Goal: Information Seeking & Learning: Learn about a topic

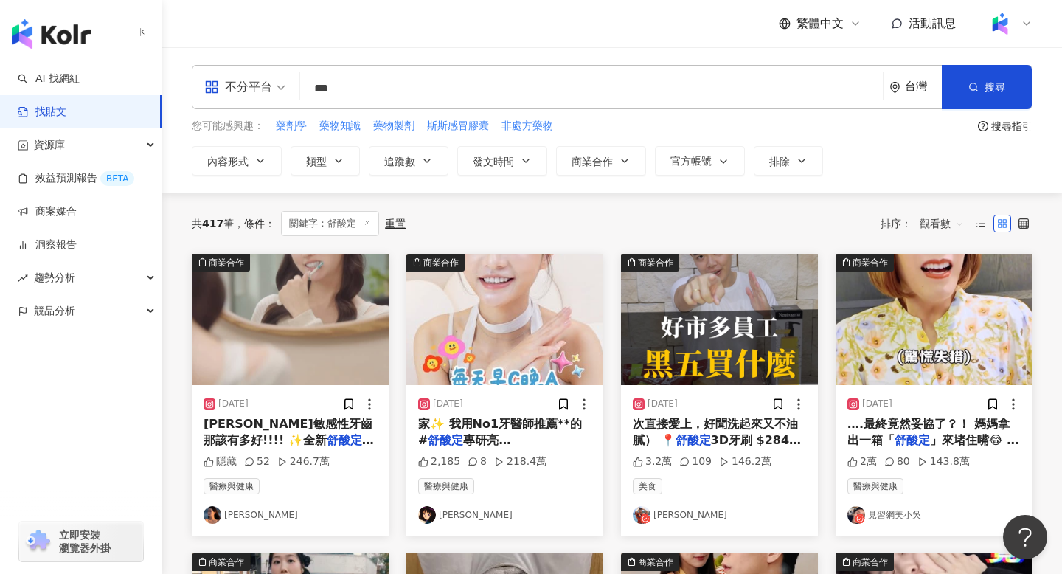
click at [345, 85] on input "***" at bounding box center [591, 88] width 571 height 32
type input "*"
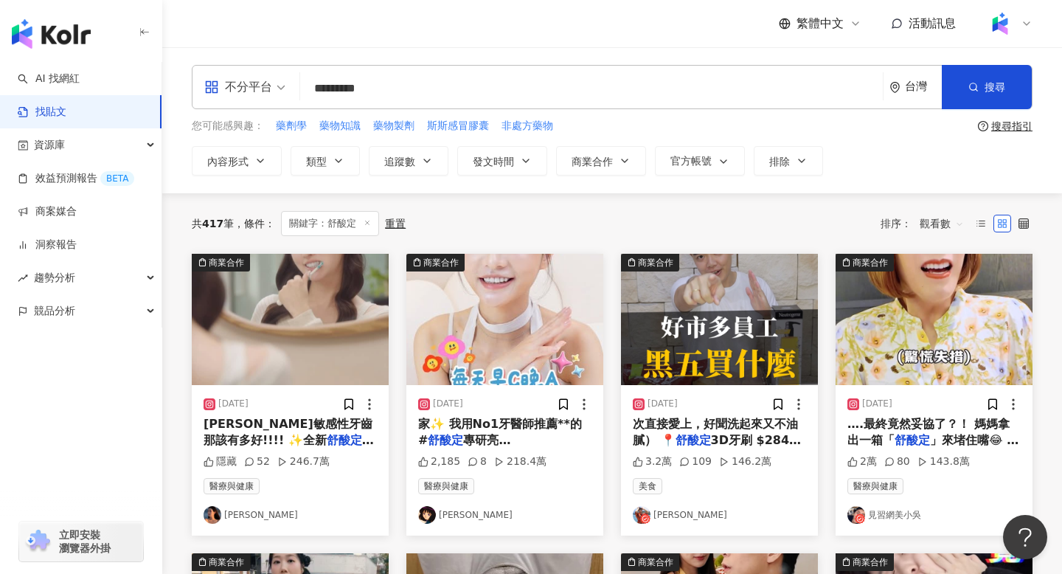
type input "*********"
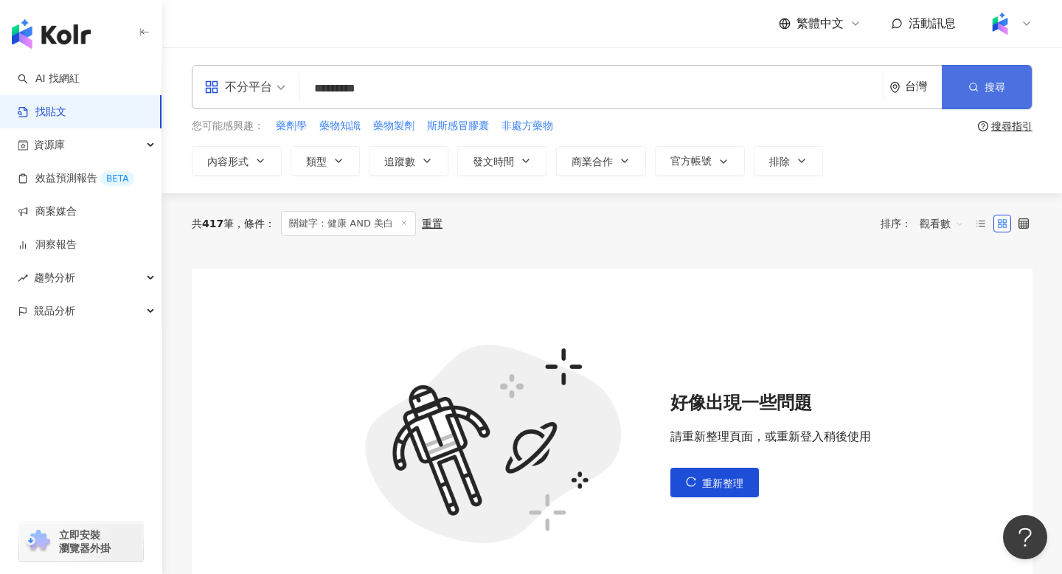
click at [981, 74] on button "搜尋" at bounding box center [987, 87] width 90 height 44
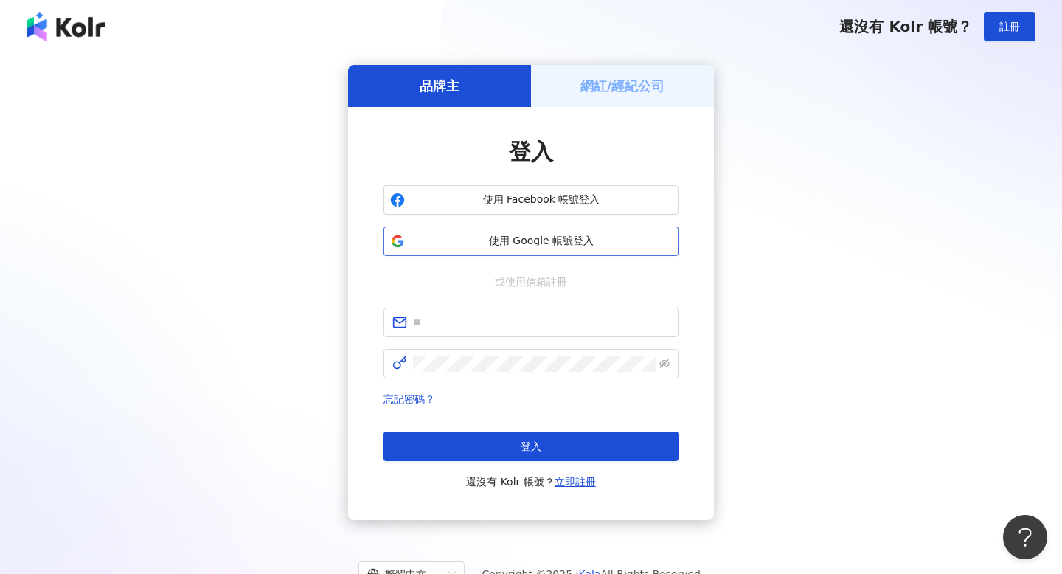
click at [511, 242] on span "使用 Google 帳號登入" at bounding box center [541, 241] width 261 height 15
click at [523, 236] on span "使用 Google 帳號登入" at bounding box center [541, 241] width 261 height 15
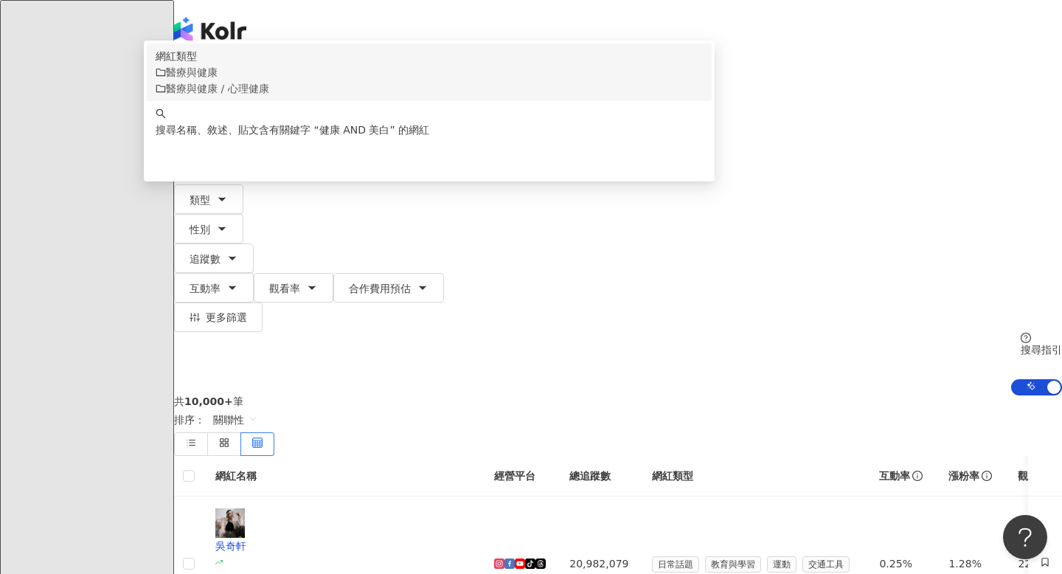
click at [218, 78] on span "醫療與健康" at bounding box center [192, 72] width 52 height 12
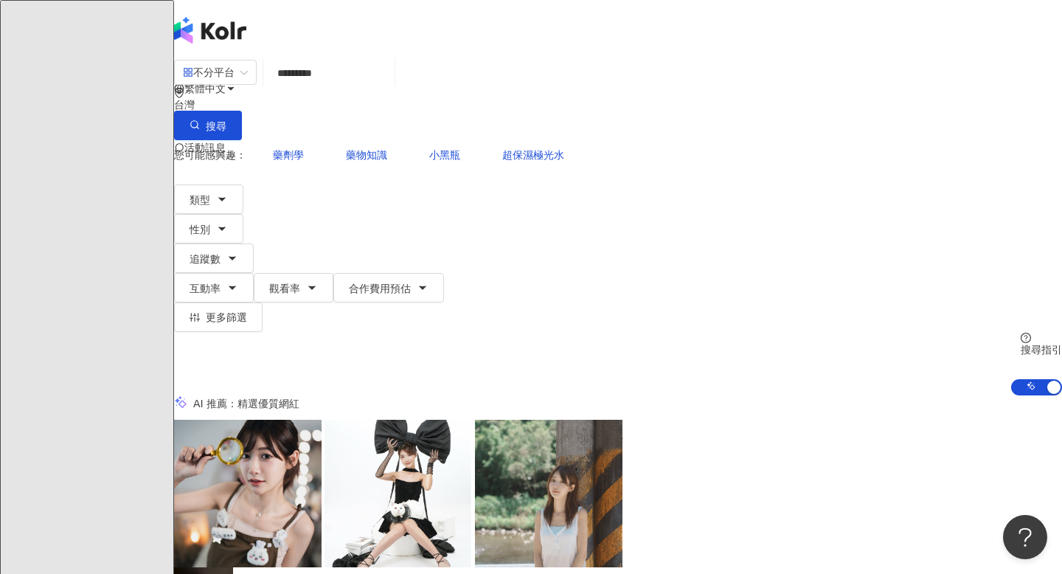
click at [365, 87] on input "*********" at bounding box center [328, 73] width 119 height 28
type input "*********"
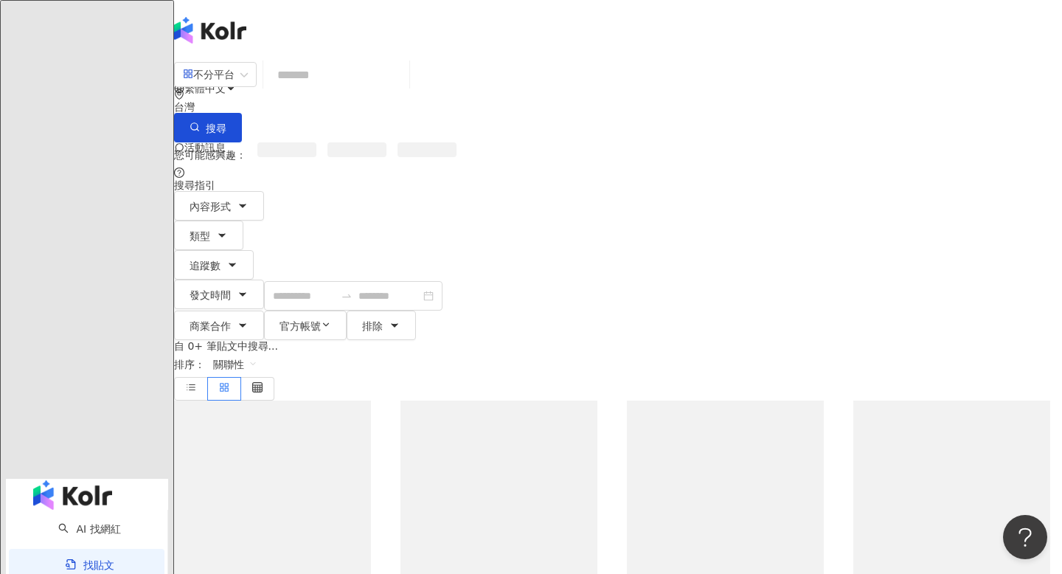
click at [381, 82] on input "search" at bounding box center [336, 75] width 134 height 32
paste input "*********"
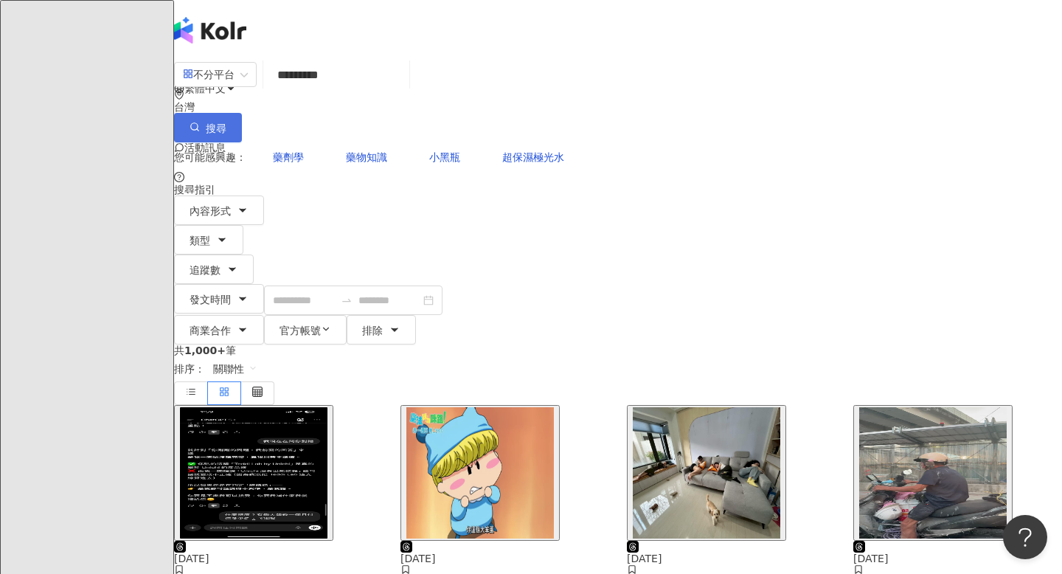
type input "*********"
click at [198, 122] on circle "button" at bounding box center [194, 125] width 7 height 7
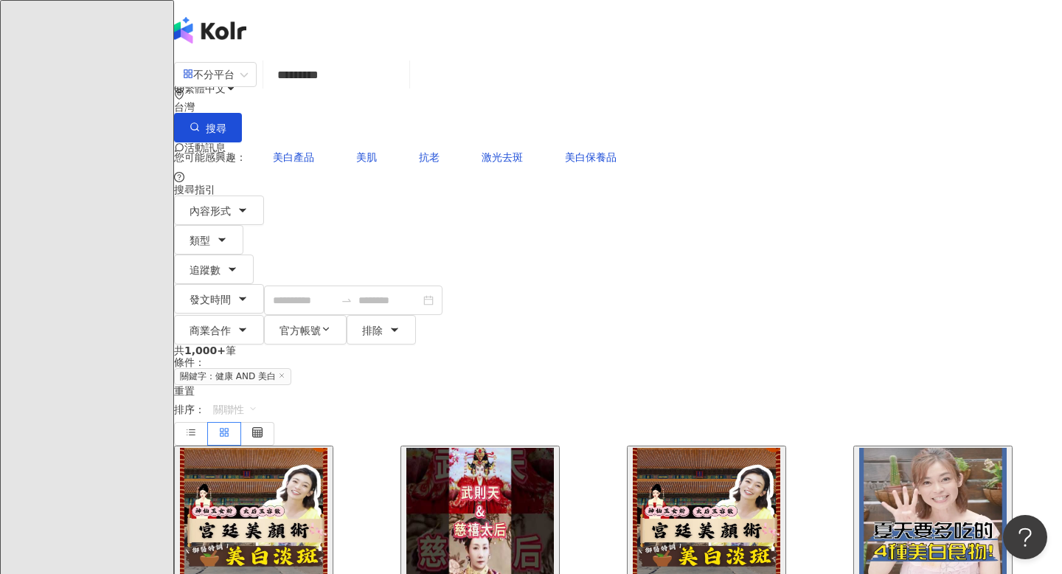
click at [257, 398] on span "關聯性" at bounding box center [235, 410] width 44 height 24
click at [935, 303] on div "觀看數" at bounding box center [943, 304] width 41 height 16
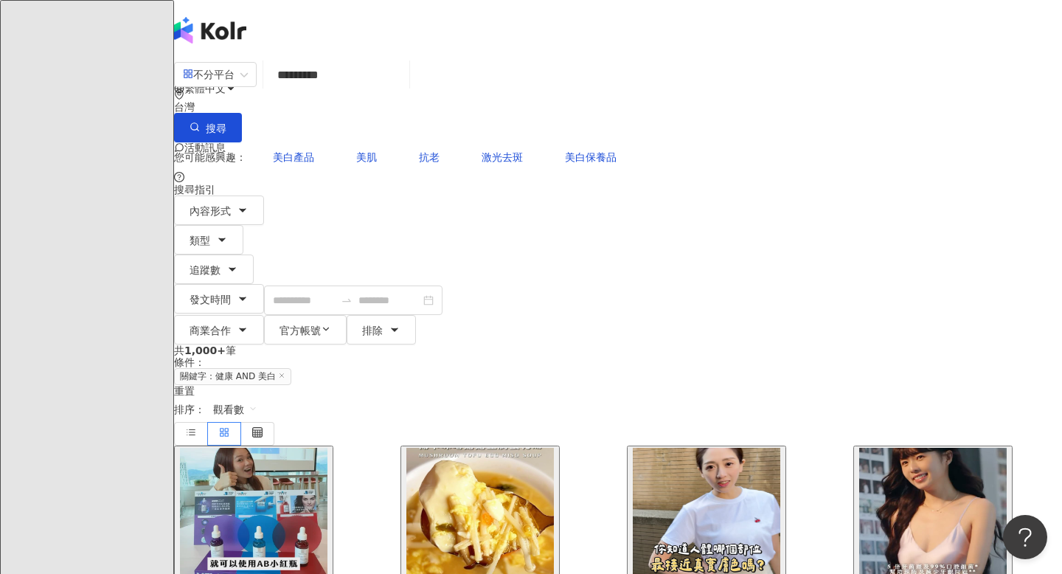
click at [935, 448] on img "button" at bounding box center [932, 513] width 147 height 131
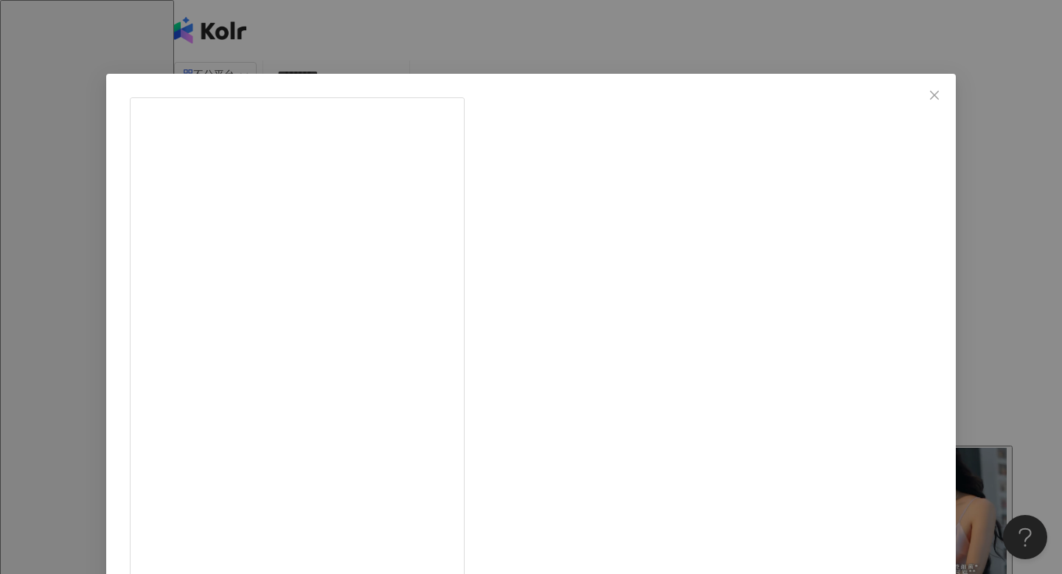
scroll to position [60, 0]
click at [930, 95] on icon "close" at bounding box center [934, 94] width 9 height 9
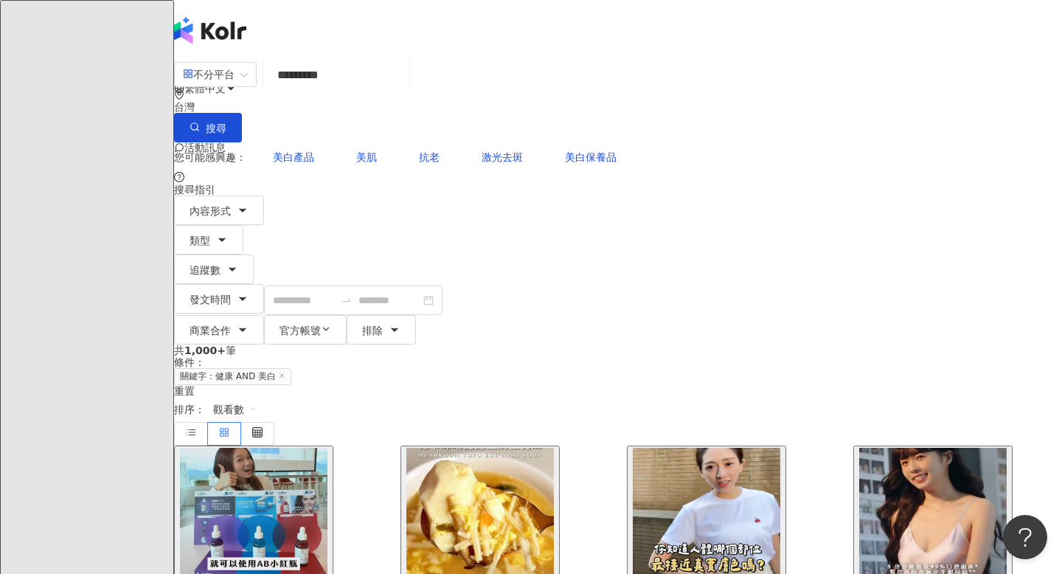
click at [684, 448] on img "button" at bounding box center [706, 513] width 147 height 131
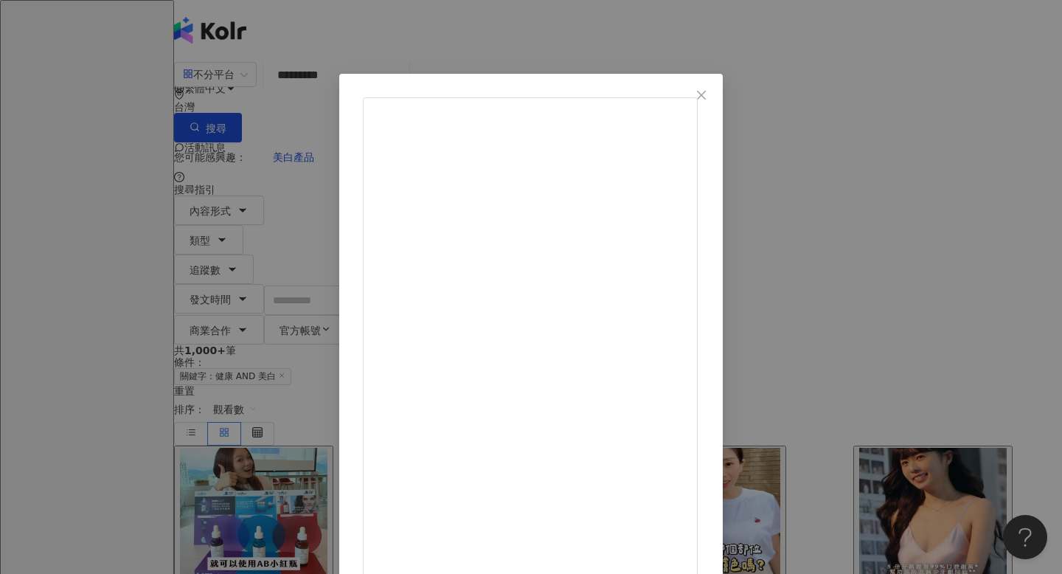
scroll to position [88, 0]
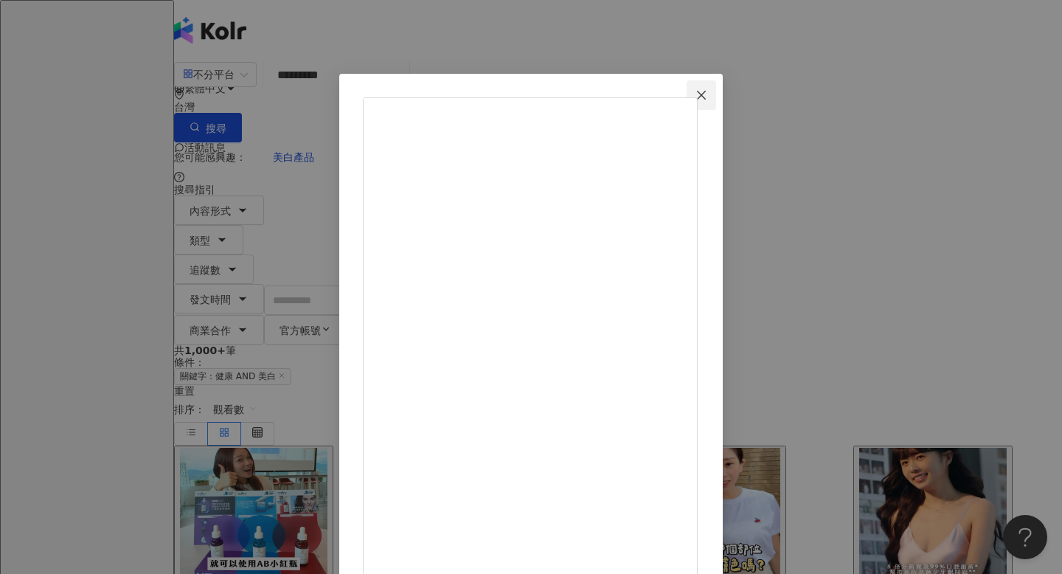
click at [707, 94] on icon "close" at bounding box center [701, 95] width 12 height 12
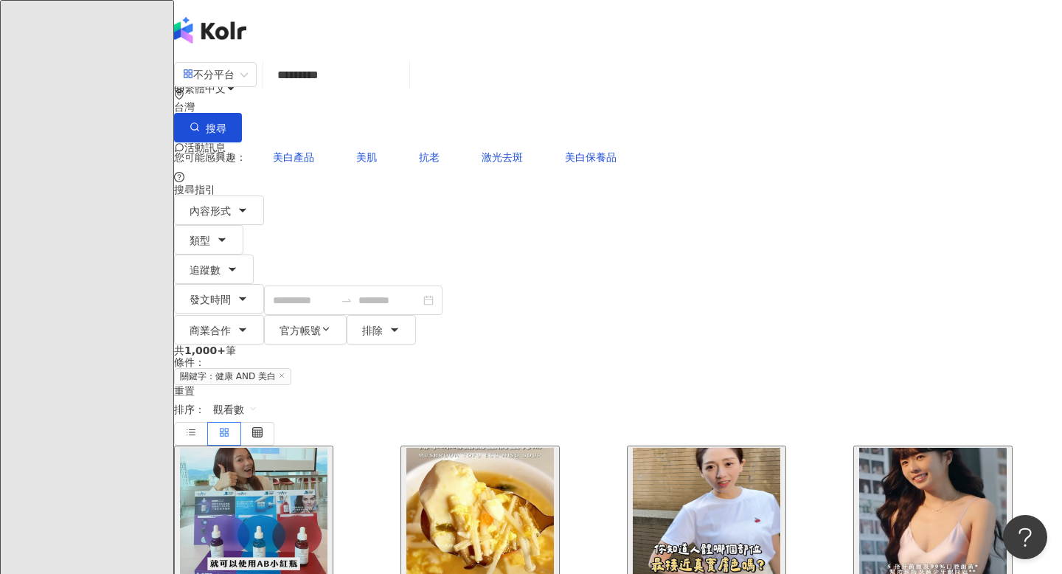
drag, startPoint x: 773, startPoint y: 460, endPoint x: 642, endPoint y: 465, distance: 130.6
drag, startPoint x: 627, startPoint y: 464, endPoint x: 772, endPoint y: 468, distance: 145.4
copy div "3,422 332 227.5萬"
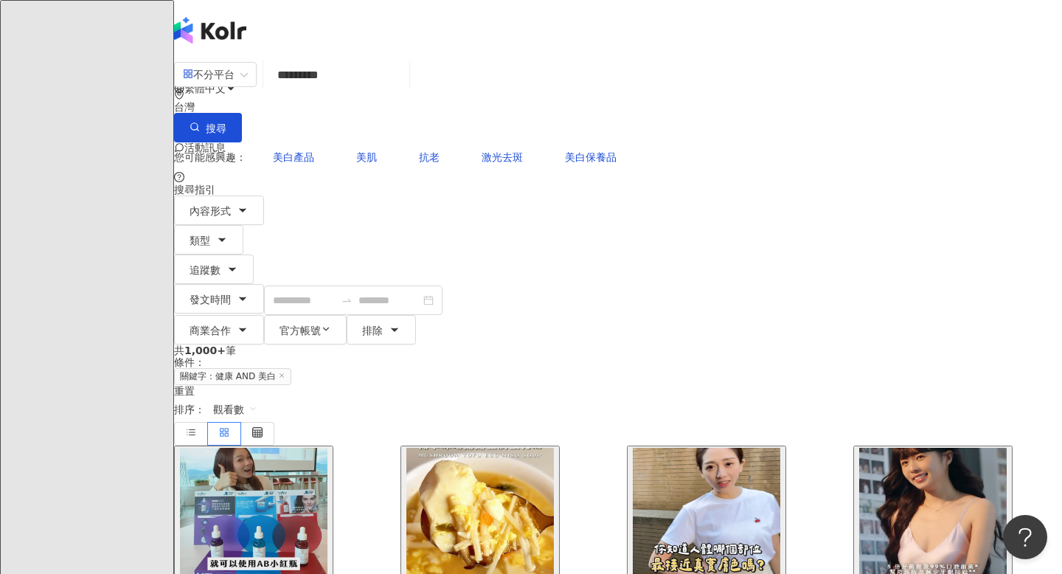
click at [493, 448] on img "button" at bounding box center [479, 513] width 147 height 131
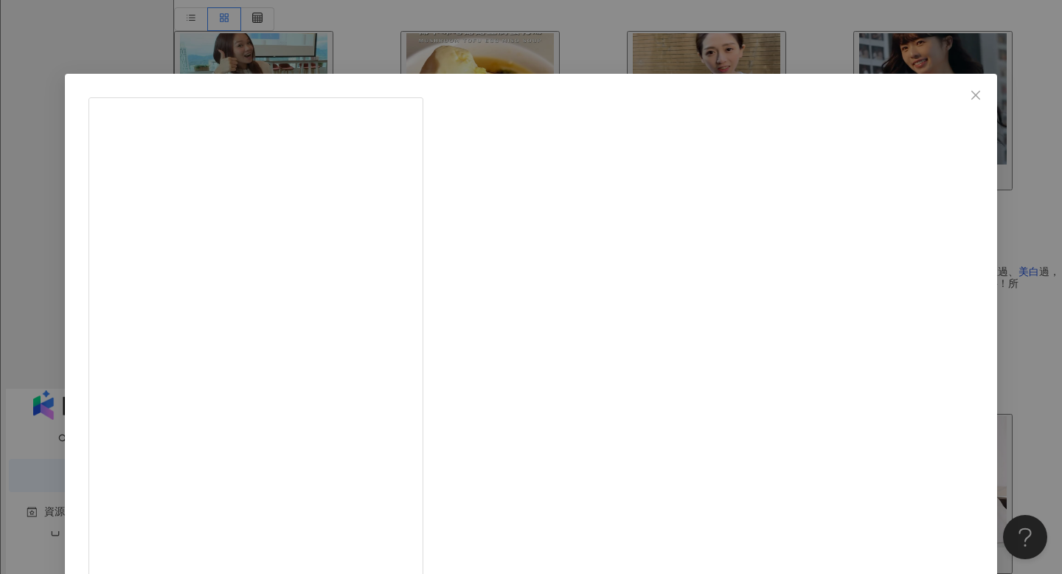
scroll to position [319, 0]
click at [971, 91] on icon "close" at bounding box center [975, 94] width 9 height 9
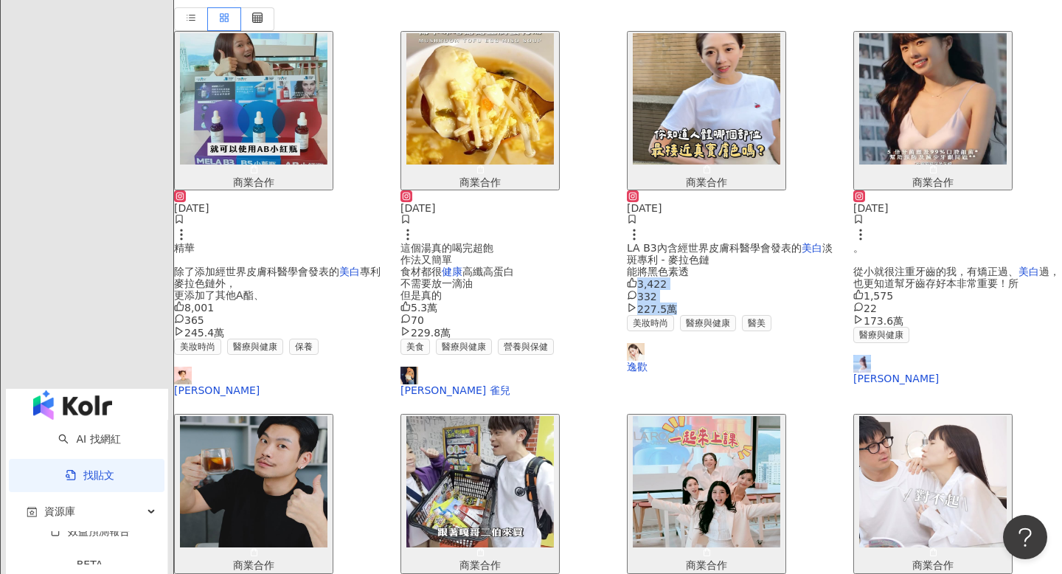
scroll to position [0, 0]
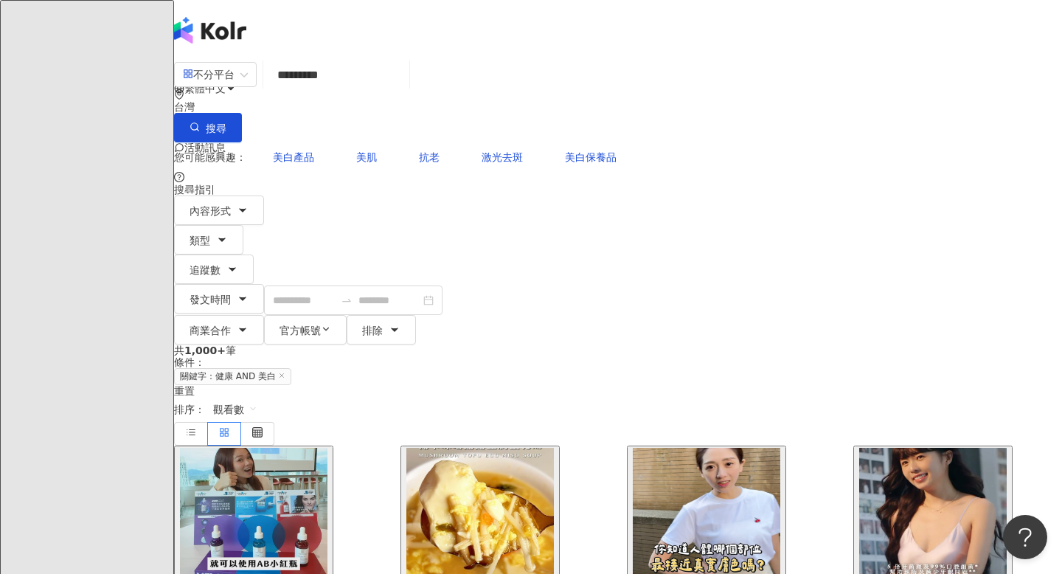
click at [912, 448] on img "button" at bounding box center [932, 513] width 147 height 131
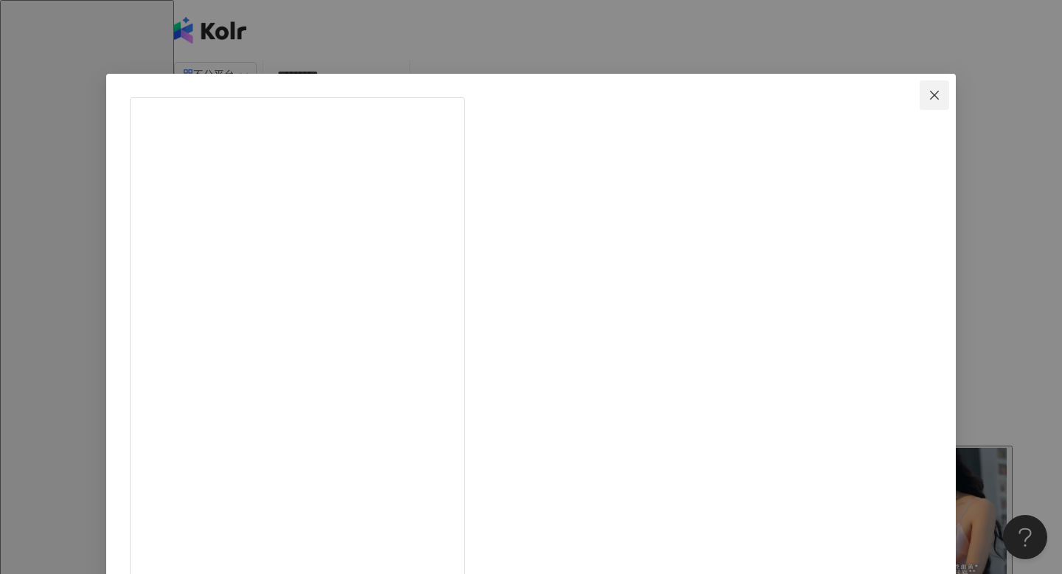
click at [929, 91] on icon "close" at bounding box center [935, 95] width 12 height 12
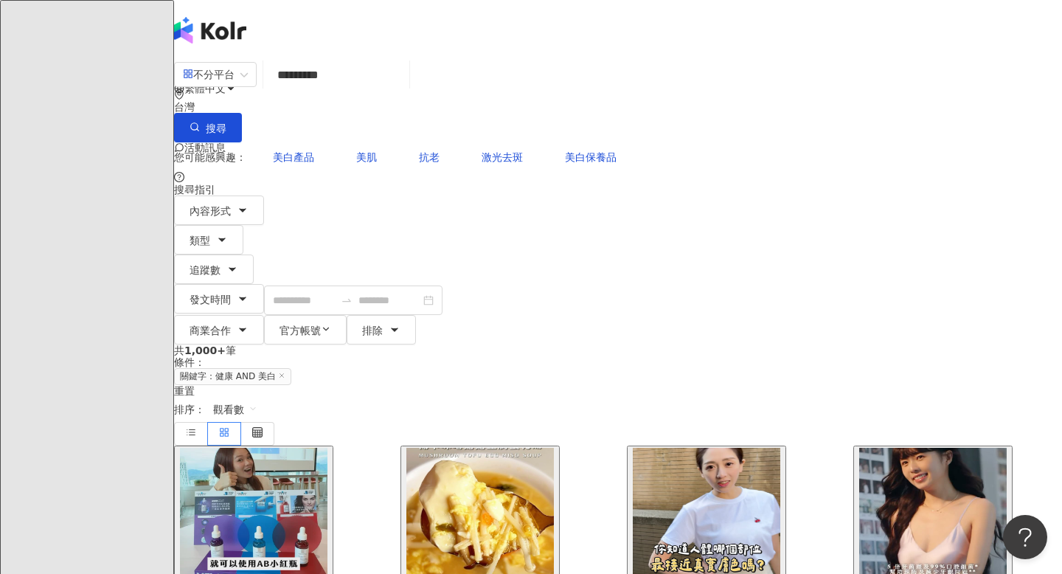
click at [291, 448] on img "button" at bounding box center [253, 513] width 147 height 131
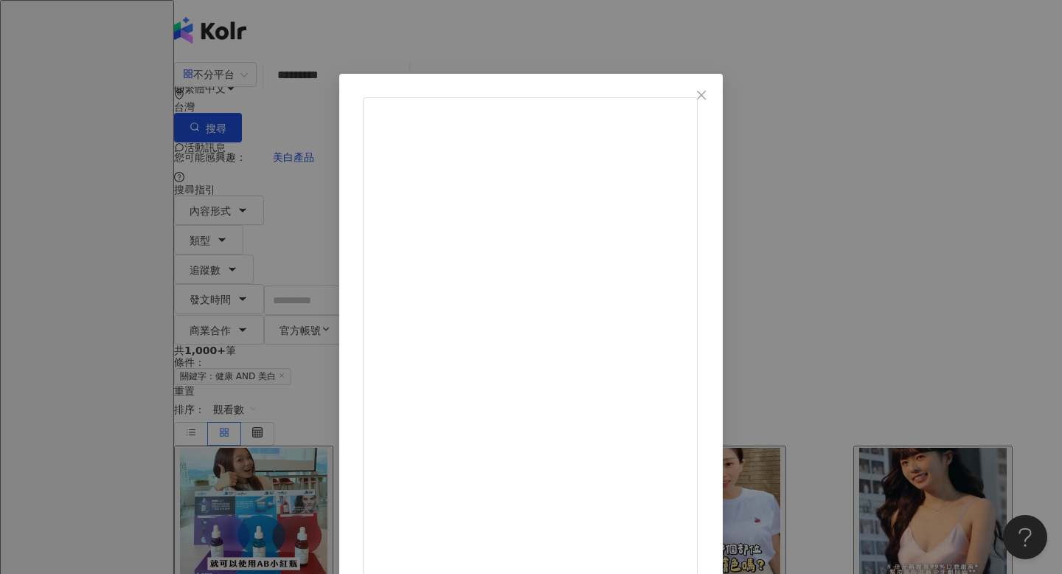
scroll to position [88, 0]
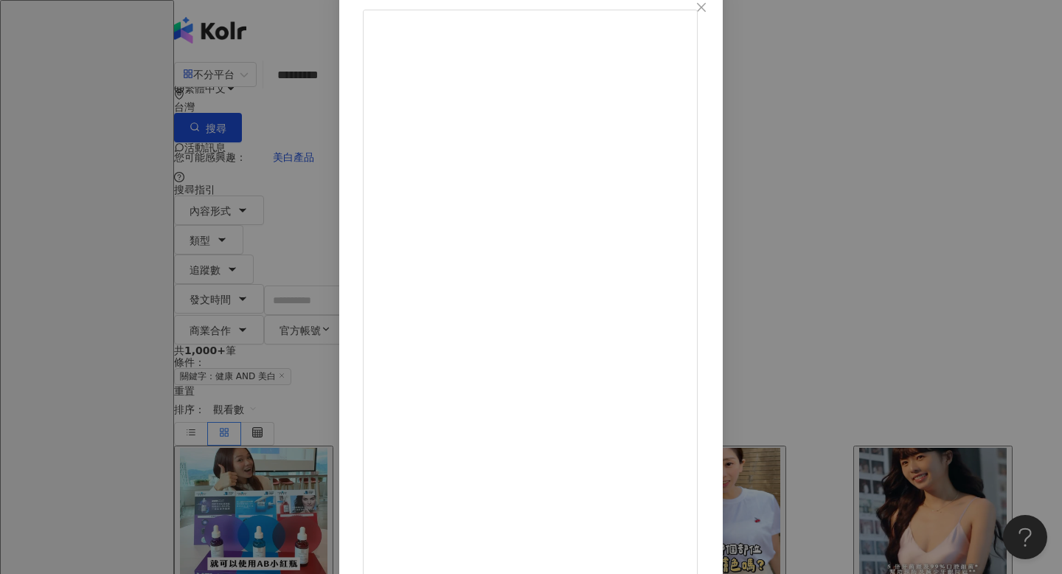
click at [707, 7] on icon "close" at bounding box center [701, 7] width 12 height 12
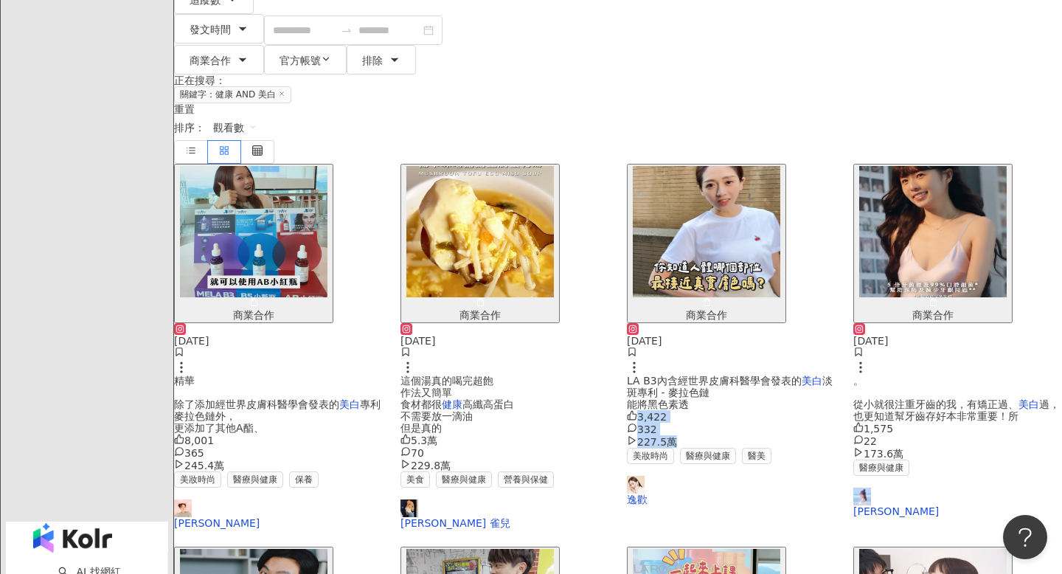
scroll to position [272, 0]
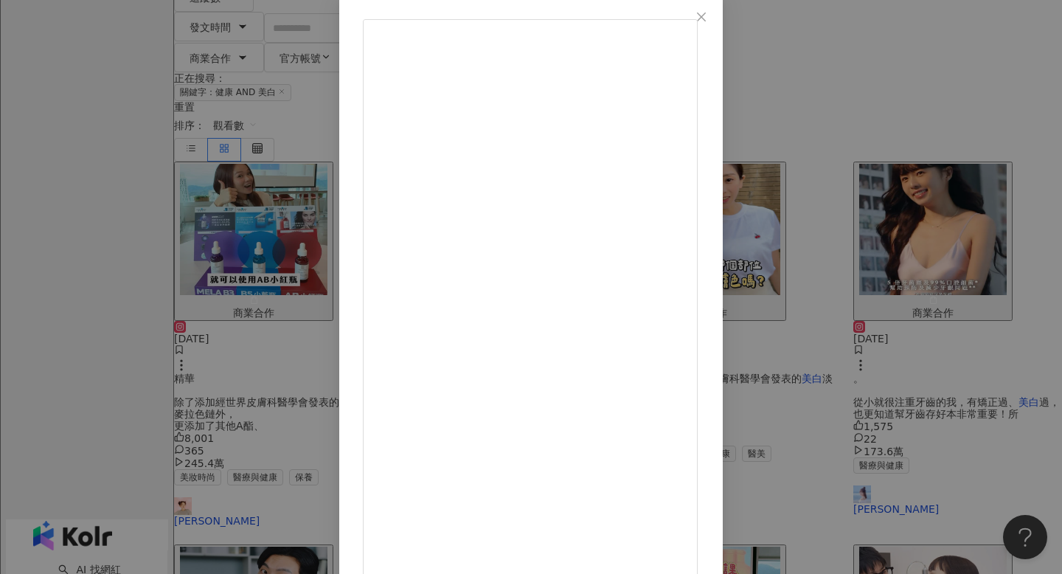
scroll to position [88, 0]
click at [707, 10] on icon "close" at bounding box center [701, 7] width 12 height 12
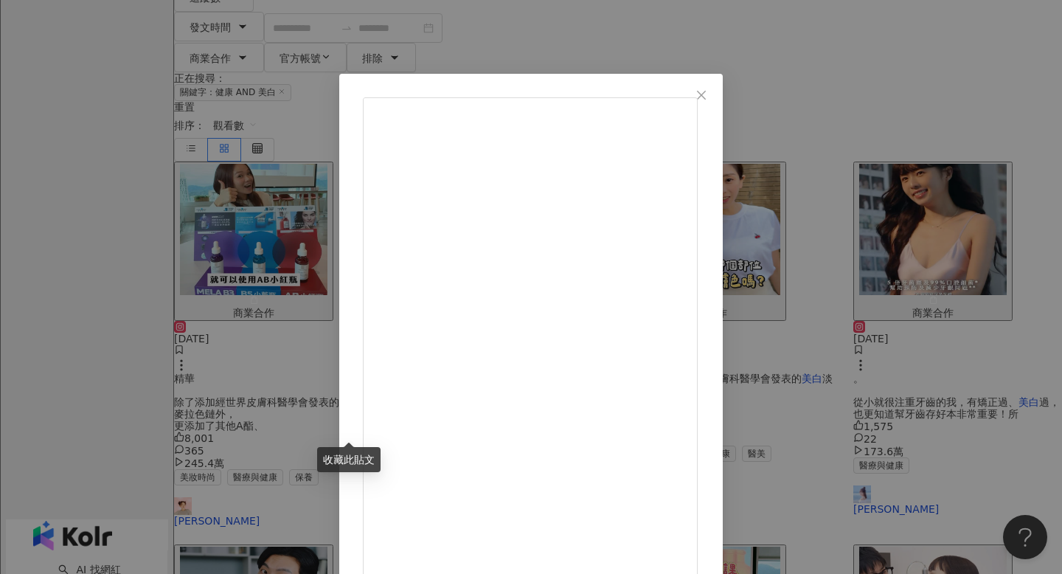
scroll to position [240, 0]
click at [707, 99] on icon "close" at bounding box center [701, 95] width 12 height 12
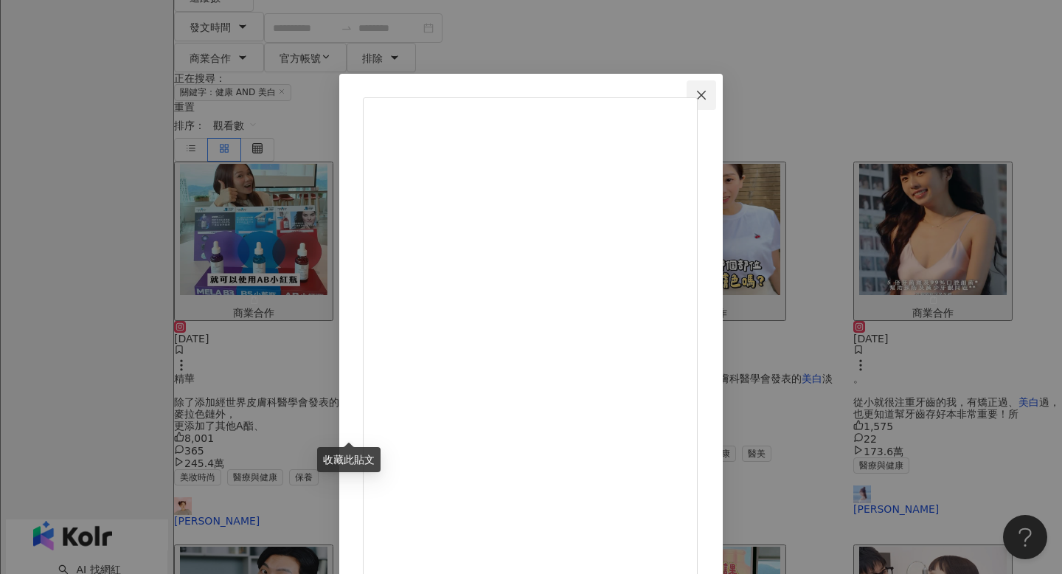
click at [716, 102] on button "Close" at bounding box center [701, 94] width 29 height 29
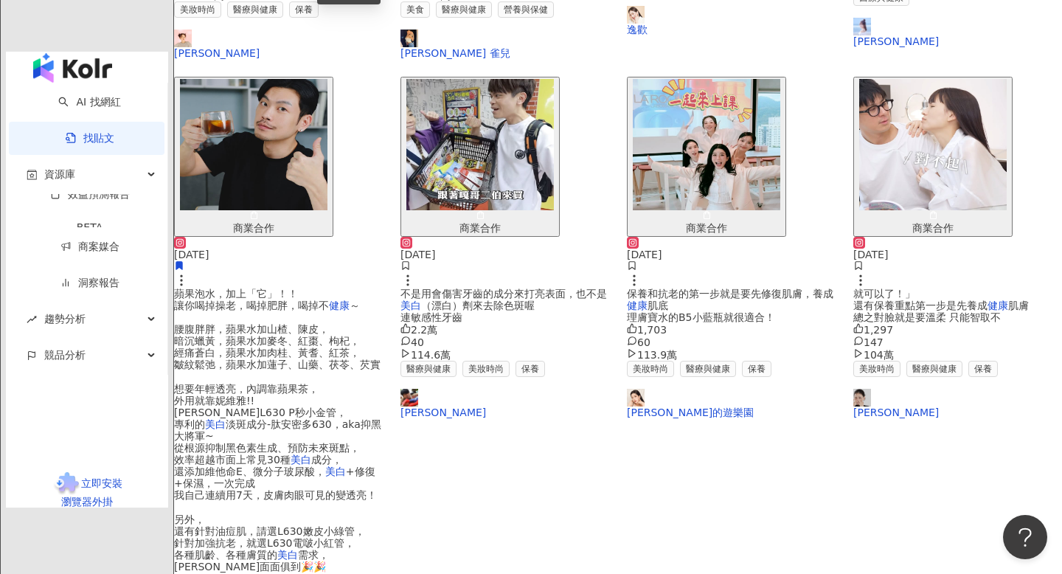
scroll to position [741, 0]
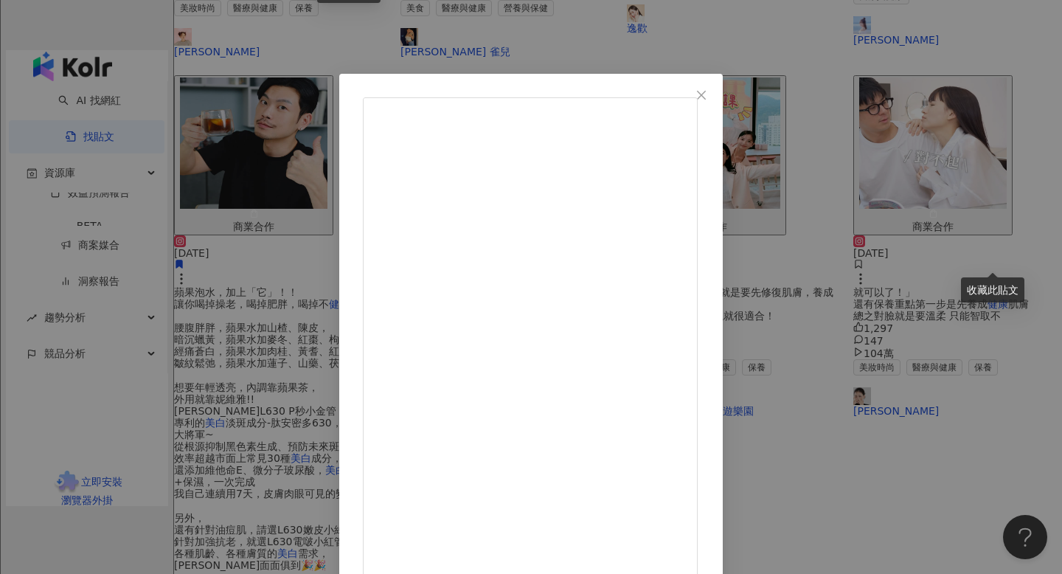
scroll to position [92, 0]
click at [707, 94] on icon "close" at bounding box center [701, 95] width 12 height 12
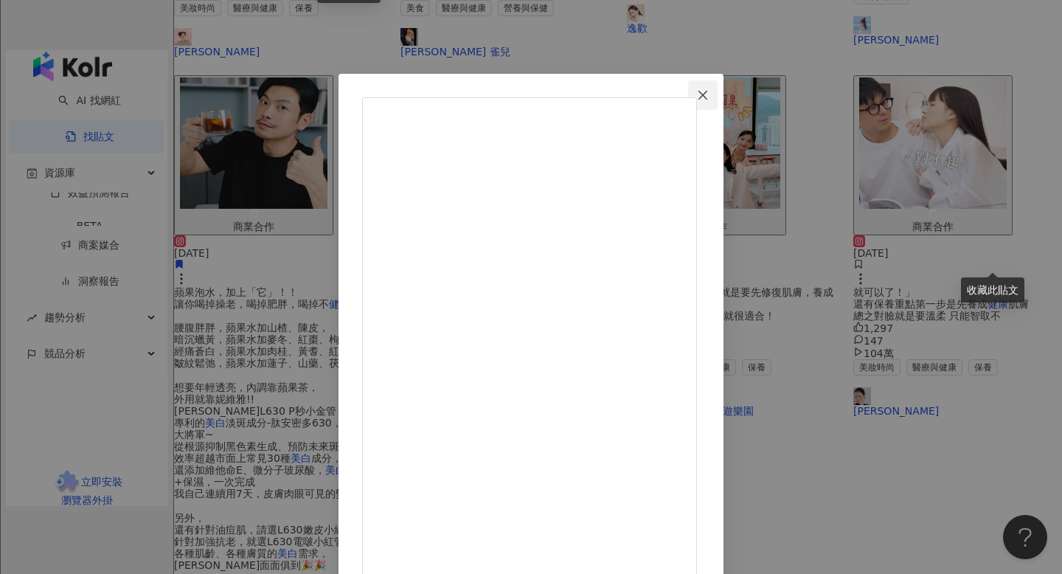
click at [718, 97] on span "Close" at bounding box center [702, 95] width 29 height 12
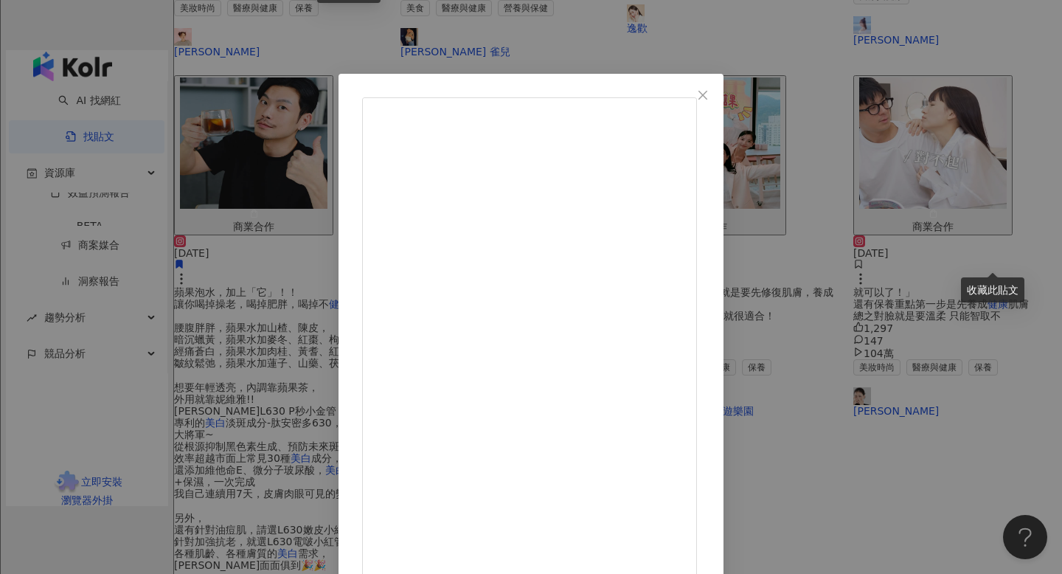
click at [908, 500] on div "曾玄玄 2025/3/3 3,193 249 91.7萬 查看原始貼文" at bounding box center [531, 287] width 1062 height 574
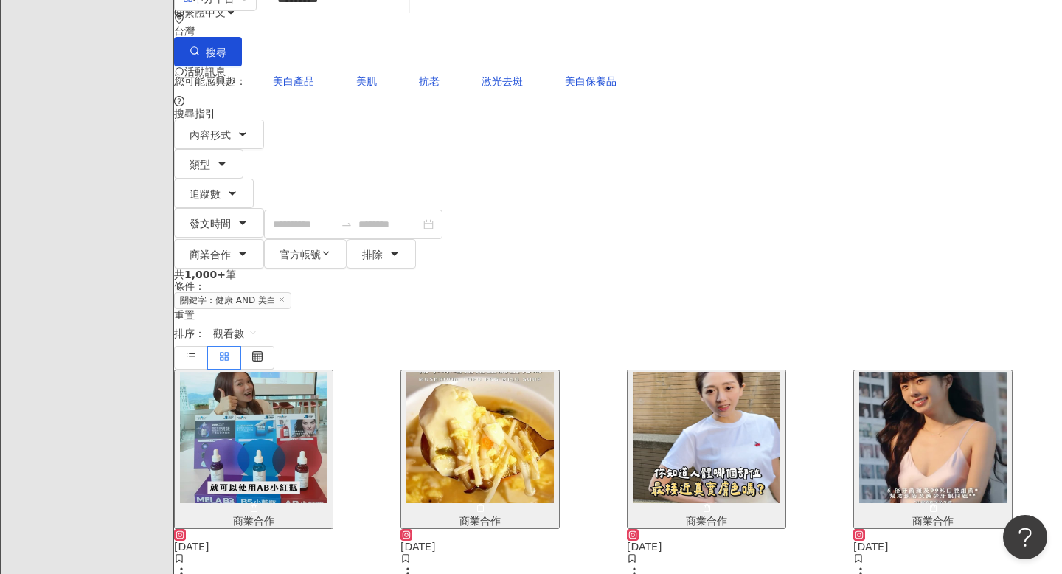
scroll to position [74, 0]
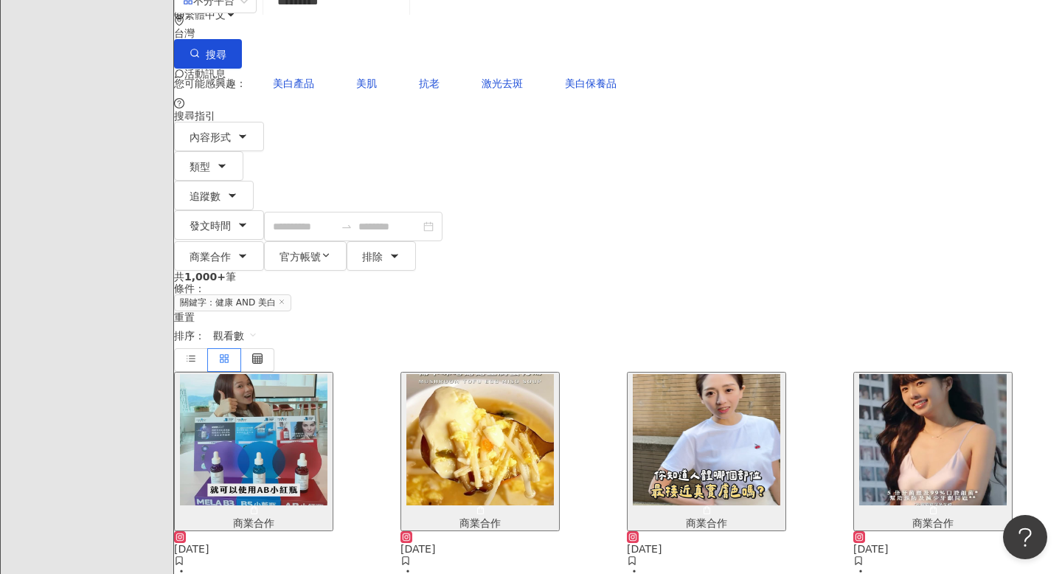
click at [687, 374] on img "button" at bounding box center [706, 439] width 147 height 131
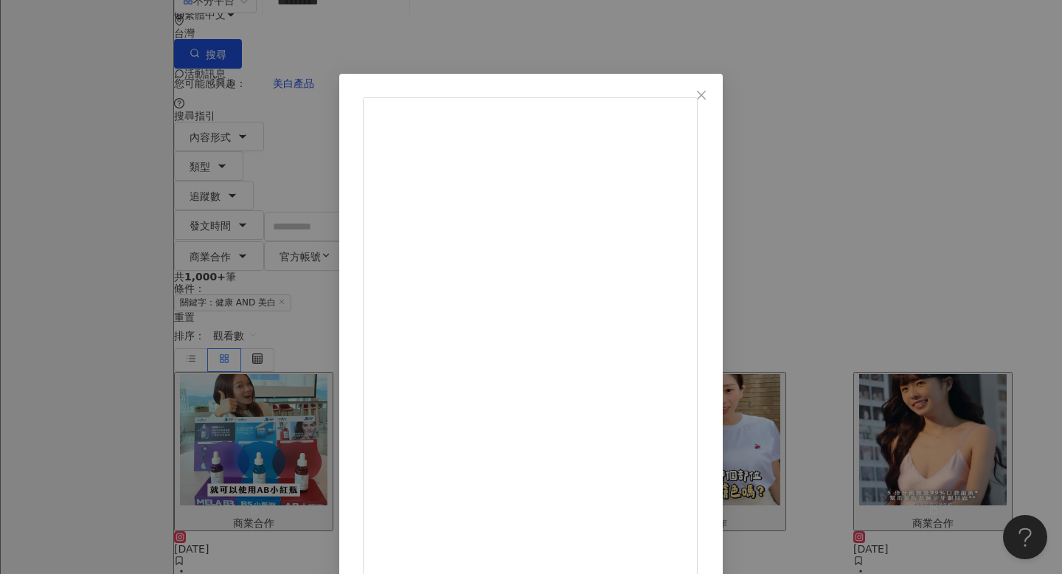
scroll to position [278, 0]
